Goal: Information Seeking & Learning: Learn about a topic

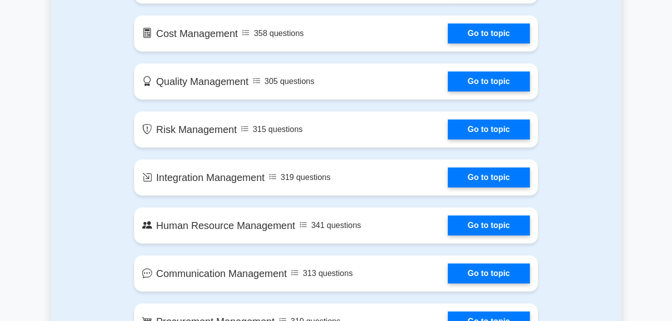
scroll to position [700, 0]
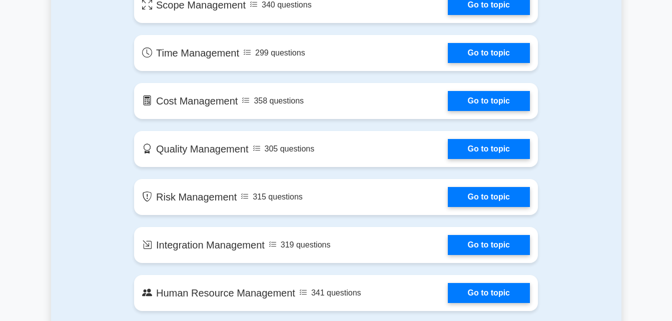
scroll to position [614, 0]
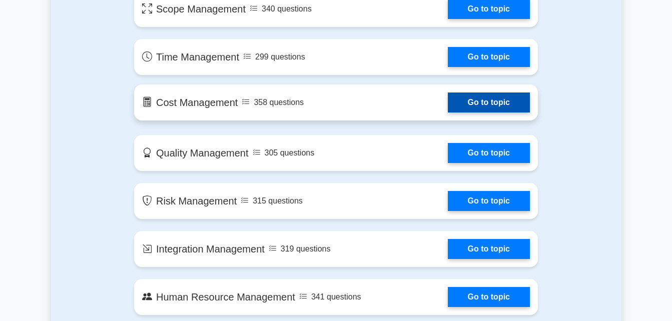
click at [491, 100] on link "Go to topic" at bounding box center [489, 103] width 82 height 20
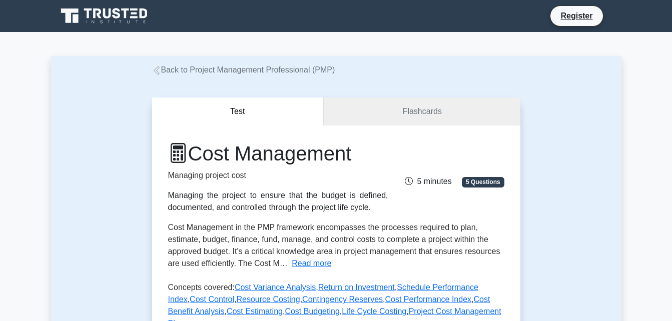
click at [480, 182] on span "5 Questions" at bounding box center [483, 182] width 42 height 10
click at [480, 183] on span "5 Questions" at bounding box center [483, 182] width 42 height 10
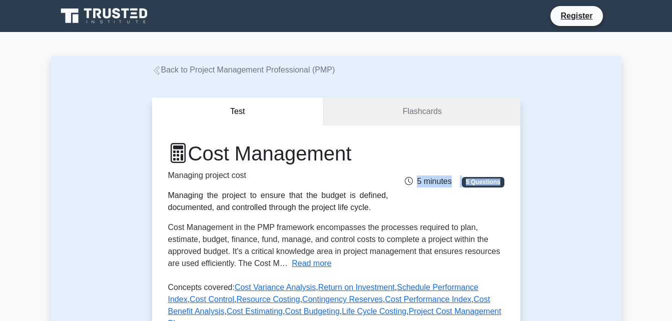
click at [480, 183] on span "5 Questions" at bounding box center [483, 182] width 42 height 10
click at [480, 184] on span "5 Questions" at bounding box center [483, 182] width 42 height 10
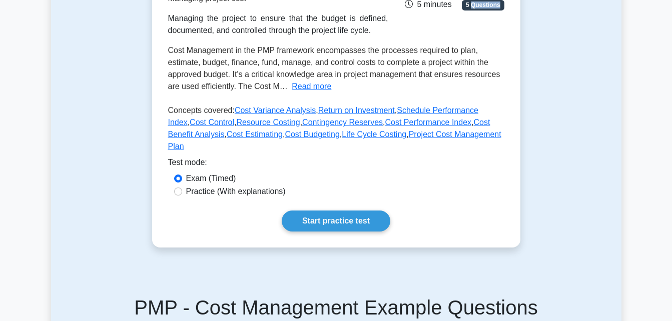
scroll to position [180, 0]
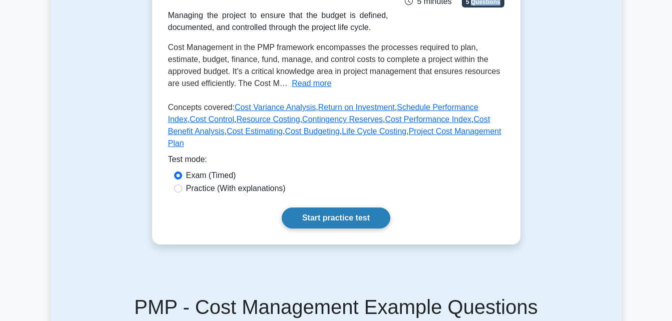
click at [327, 208] on link "Start practice test" at bounding box center [336, 218] width 109 height 21
